Goal: Task Accomplishment & Management: Use online tool/utility

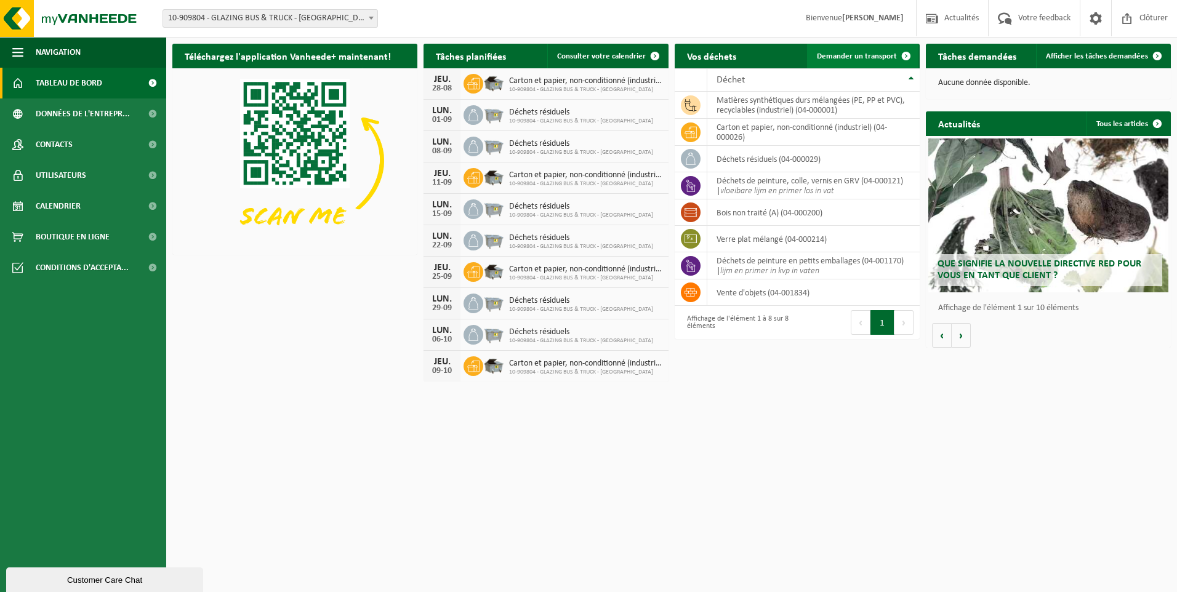
click at [882, 49] on link "Demander un transport" at bounding box center [862, 56] width 111 height 25
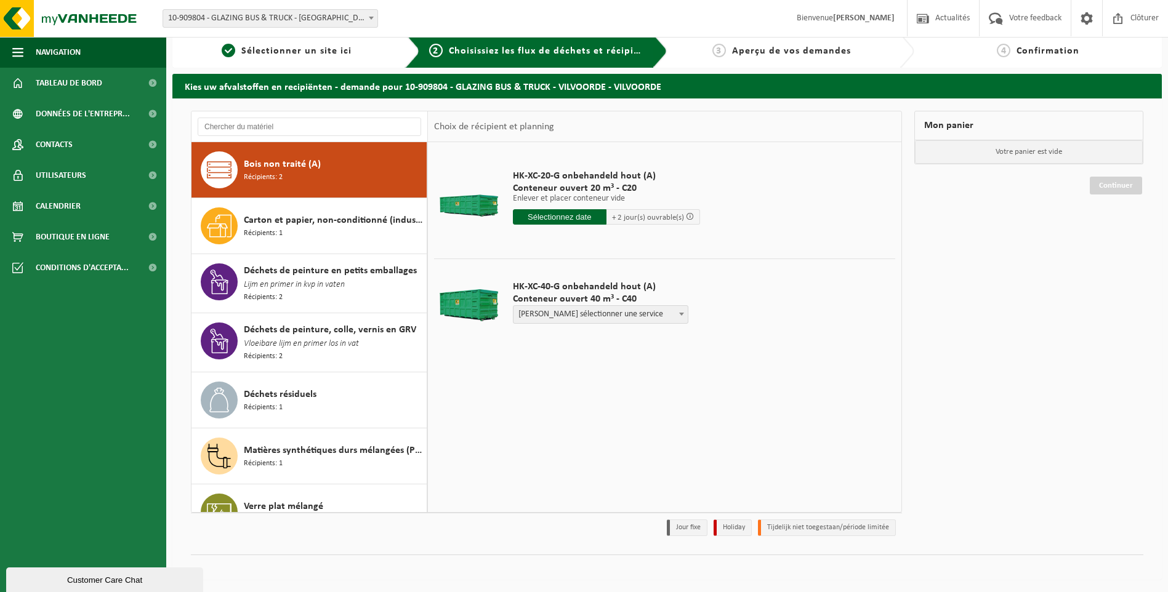
click at [557, 216] on input "text" at bounding box center [560, 216] width 94 height 15
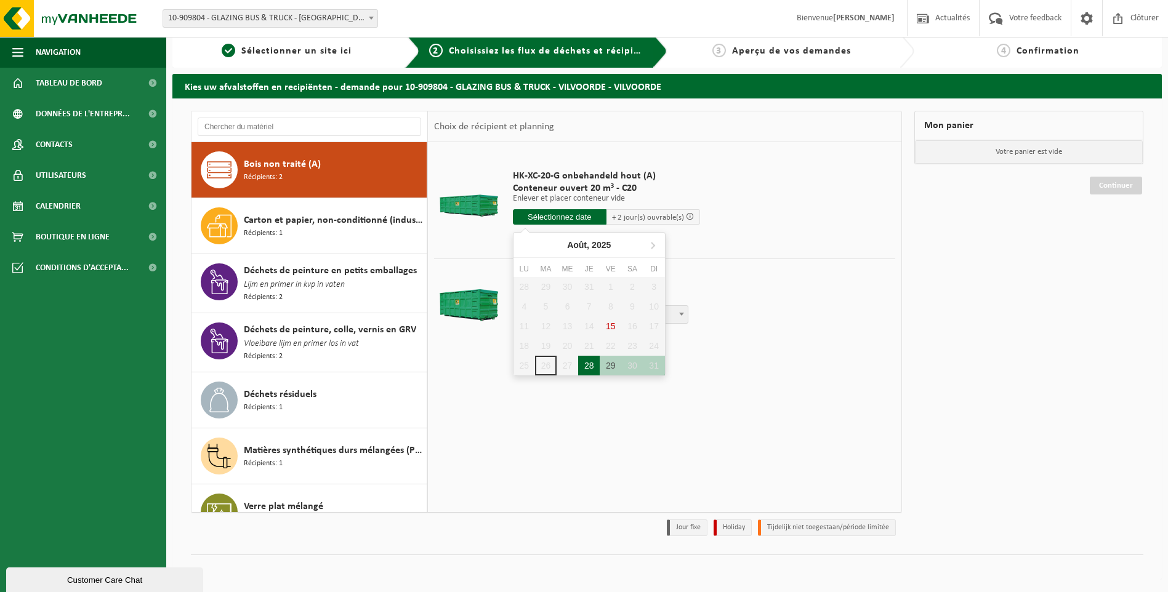
click at [586, 366] on div "28" at bounding box center [589, 366] width 22 height 20
type input "à partir de 2025-08-28"
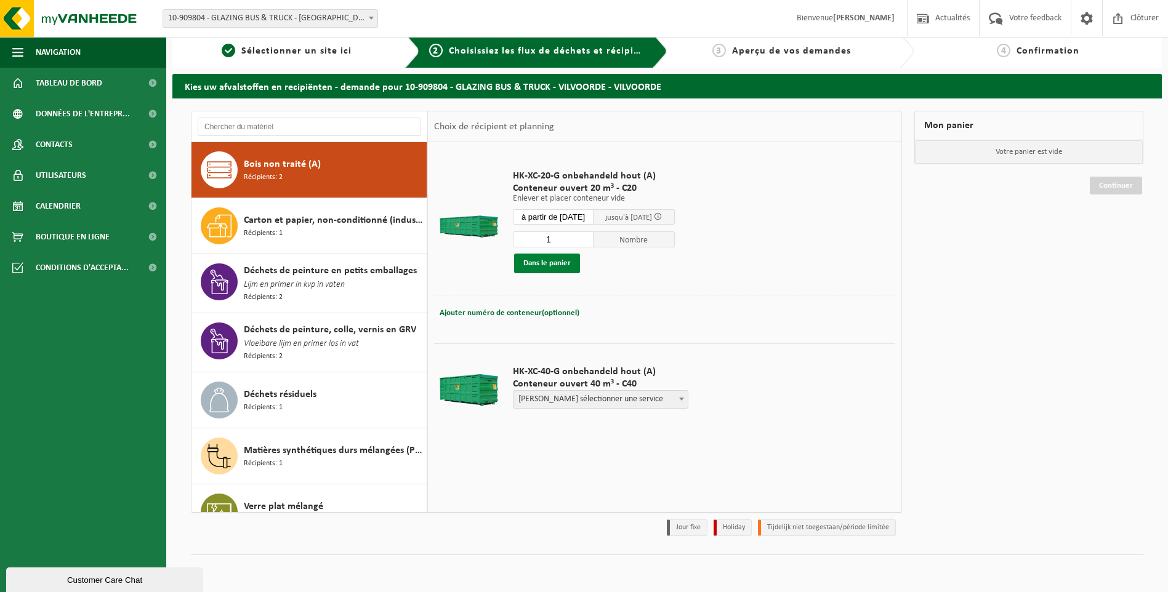
click at [555, 262] on button "Dans le panier" at bounding box center [547, 264] width 66 height 20
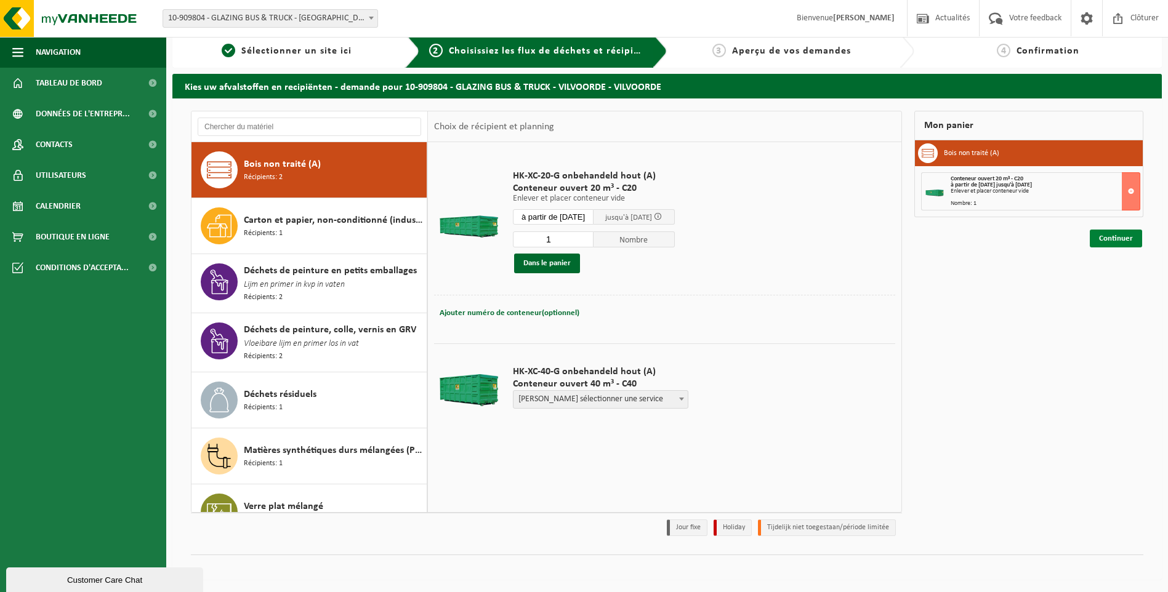
click at [1117, 237] on link "Continuer" at bounding box center [1116, 239] width 52 height 18
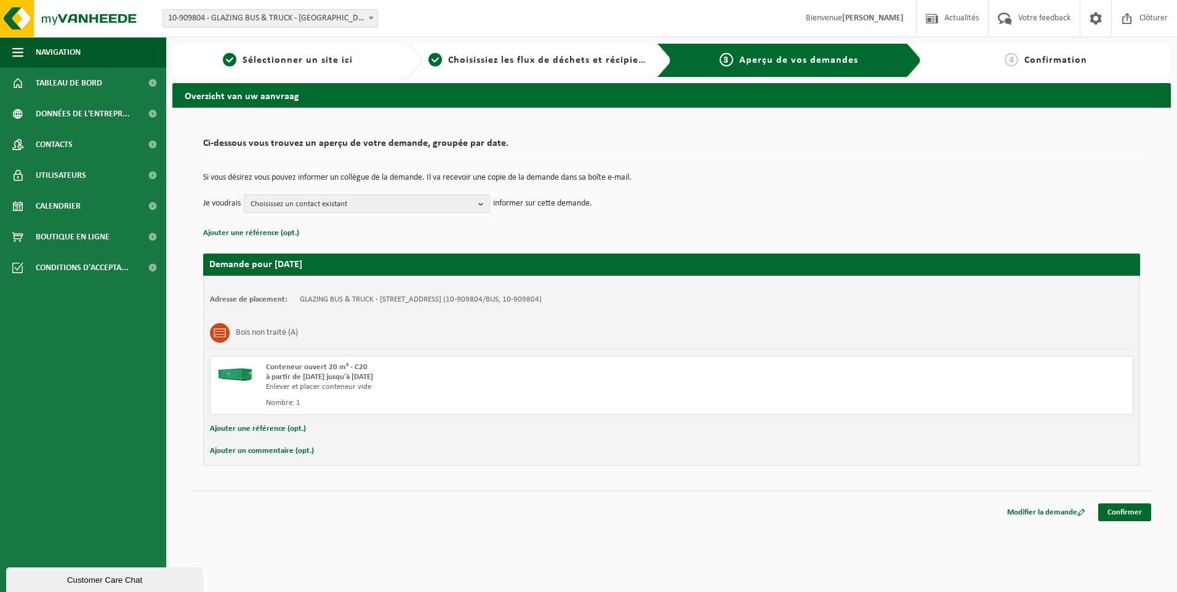
click at [480, 204] on b "button" at bounding box center [483, 203] width 11 height 17
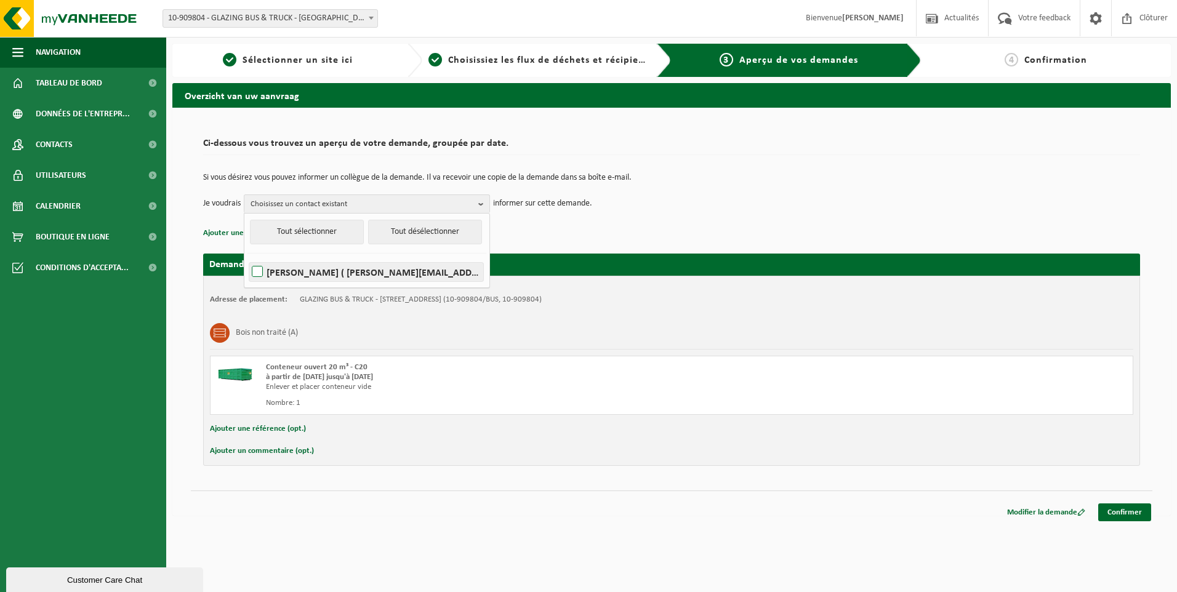
click at [256, 273] on label "PATRICK COLLIGNON ( p.collignon@glazing-bt.be )" at bounding box center [366, 272] width 234 height 18
click at [248, 257] on input "PATRICK COLLIGNON ( p.collignon@glazing-bt.be )" at bounding box center [247, 256] width 1 height 1
checkbox input "true"
click at [704, 185] on td "Si vous désirez vous pouvez informer un collègue de la demande. Il va recevoir …" at bounding box center [671, 184] width 937 height 21
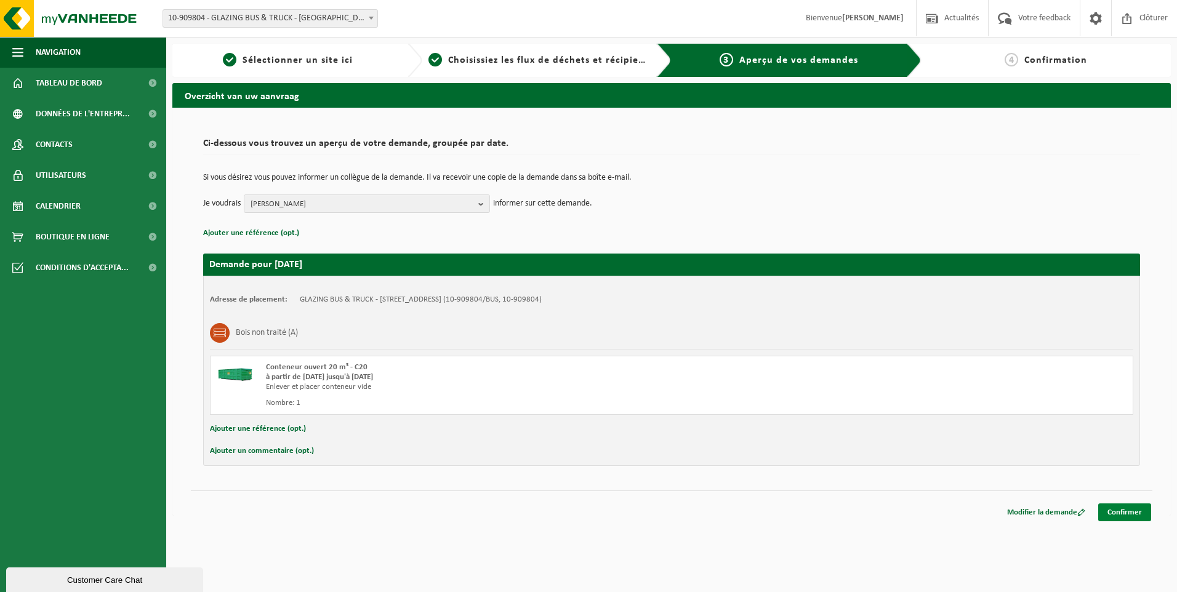
click at [1119, 509] on link "Confirmer" at bounding box center [1124, 513] width 53 height 18
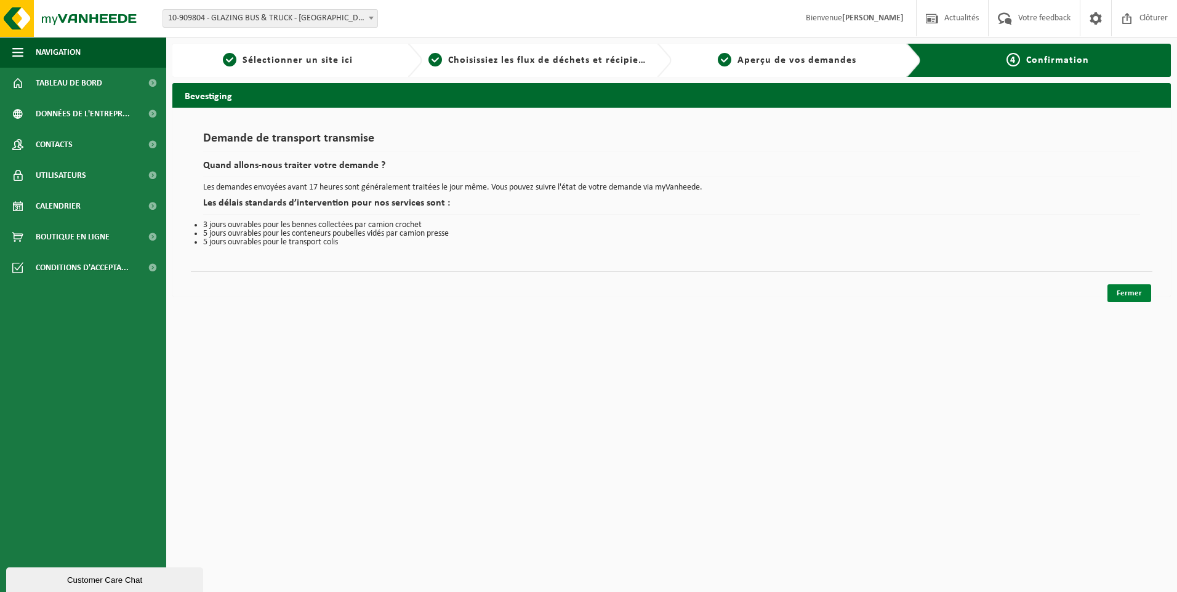
click at [1138, 296] on link "Fermer" at bounding box center [1130, 293] width 44 height 18
